Goal: Task Accomplishment & Management: Use online tool/utility

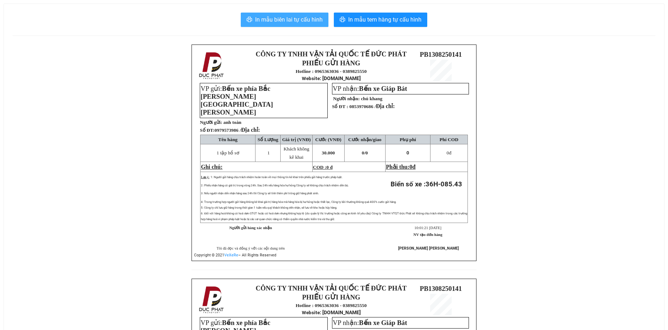
click at [274, 19] on span "In mẫu biên lai tự cấu hình" at bounding box center [289, 19] width 68 height 9
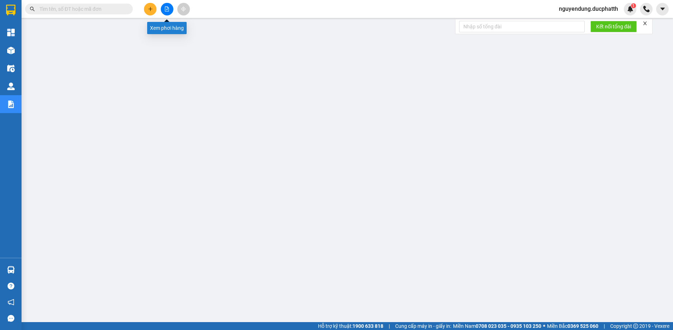
click at [163, 4] on div at bounding box center [167, 9] width 54 height 13
click at [168, 7] on icon "file-add" at bounding box center [166, 8] width 5 height 5
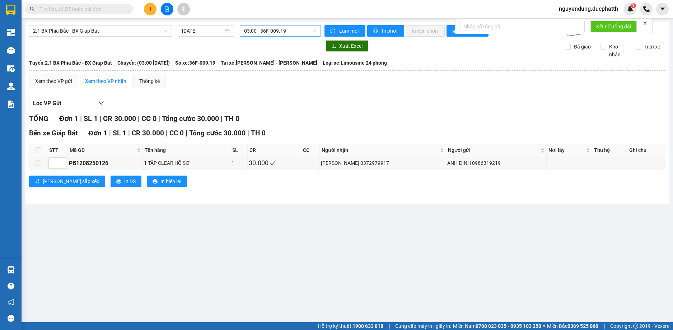
click at [293, 31] on span "03:00 - 36F-009.19" at bounding box center [280, 30] width 73 height 11
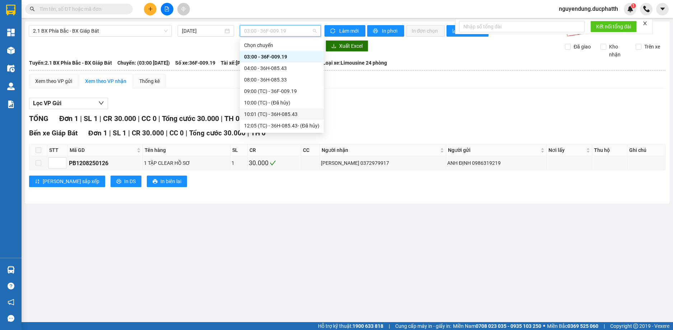
click at [271, 113] on div "10:01 (TC) - 36H-085.43" at bounding box center [281, 114] width 75 height 8
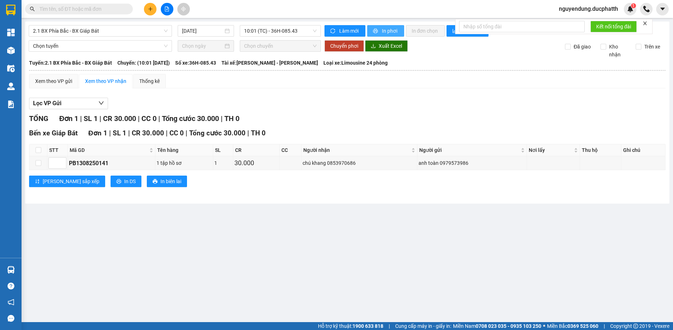
click at [391, 31] on span "In phơi" at bounding box center [390, 31] width 17 height 8
click at [382, 29] on span "In phơi" at bounding box center [390, 31] width 17 height 8
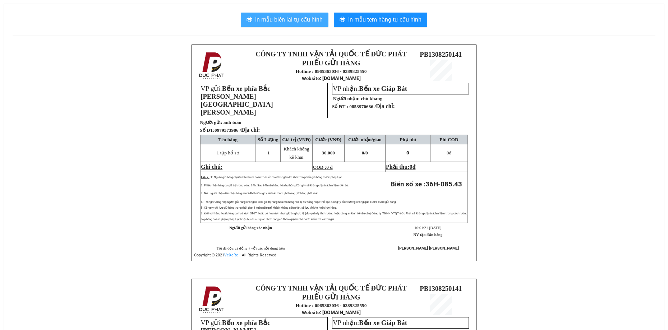
click at [285, 27] on button "In mẫu biên lai tự cấu hình" at bounding box center [285, 20] width 88 height 14
click at [286, 16] on span "In mẫu biên lai tự cấu hình" at bounding box center [289, 19] width 68 height 9
